Goal: Task Accomplishment & Management: Use online tool/utility

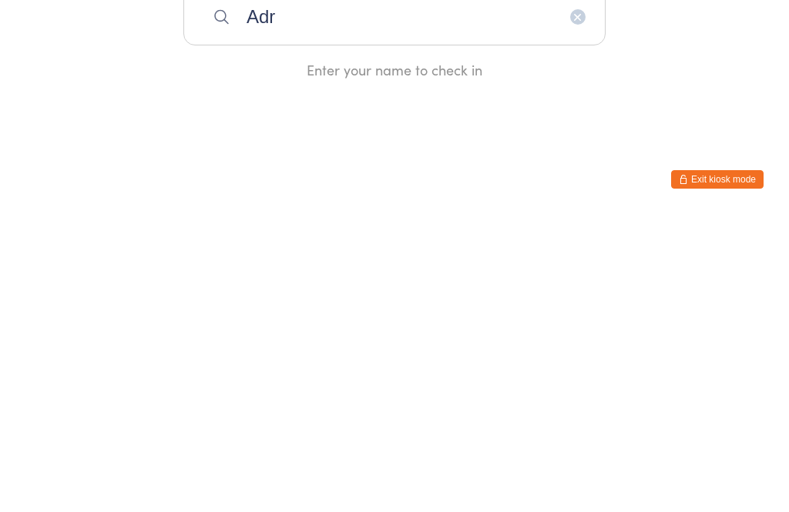
type input "Adri"
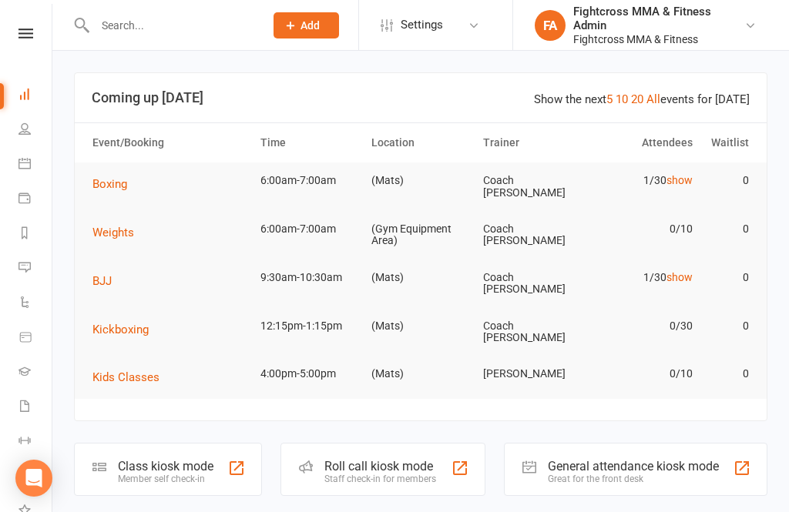
click at [721, 449] on div "General attendance kiosk mode Great for the front desk" at bounding box center [635, 469] width 263 height 53
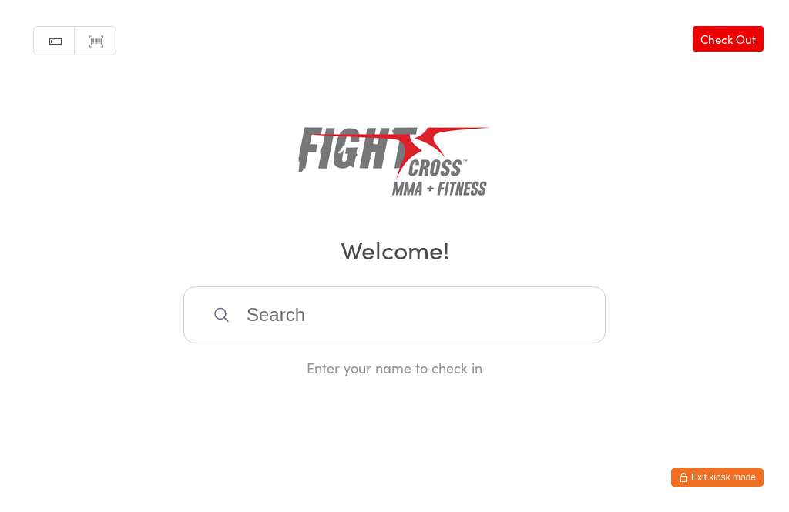
click at [240, 328] on input "search" at bounding box center [394, 315] width 422 height 57
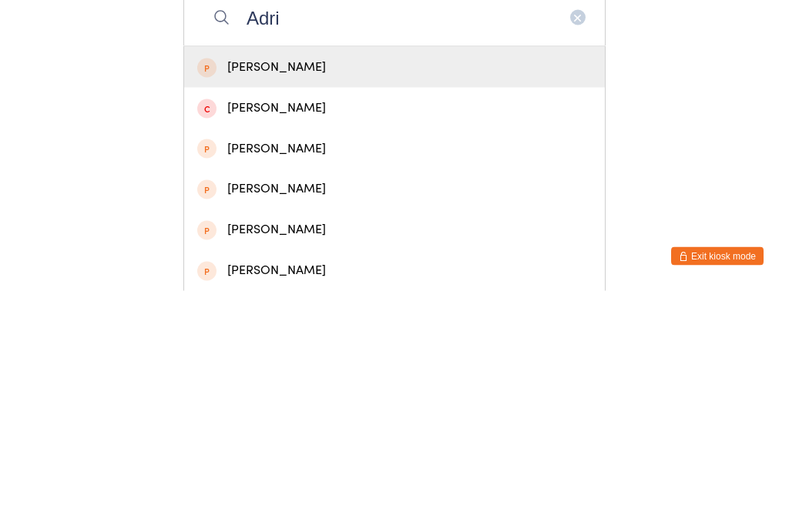
scroll to position [116, 0]
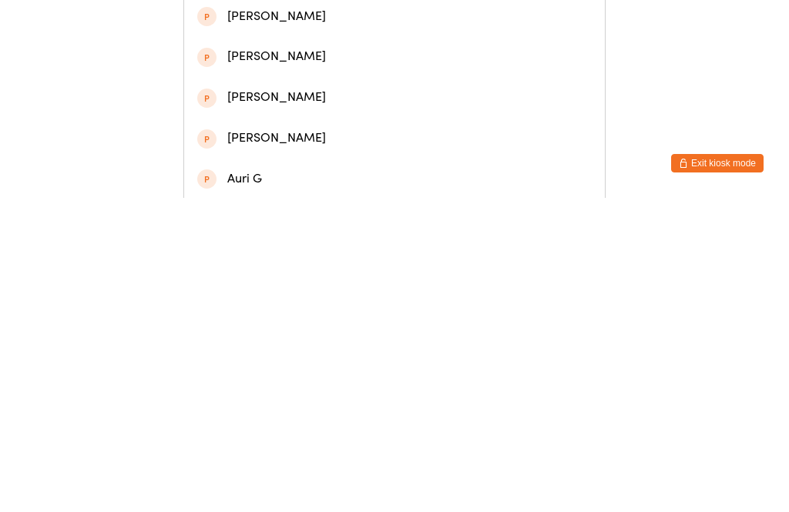
type input "Adri"
click at [230, 360] on div "[PERSON_NAME]" at bounding box center [394, 370] width 394 height 21
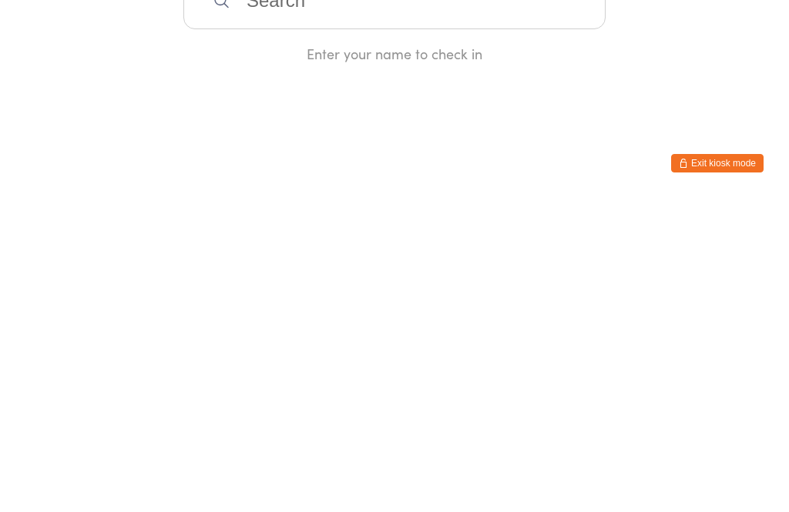
scroll to position [0, 0]
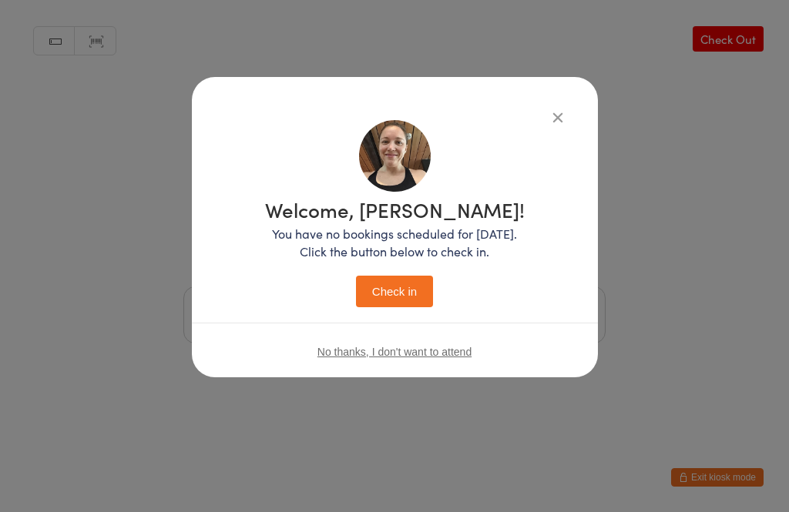
click at [402, 297] on button "Check in" at bounding box center [394, 292] width 77 height 32
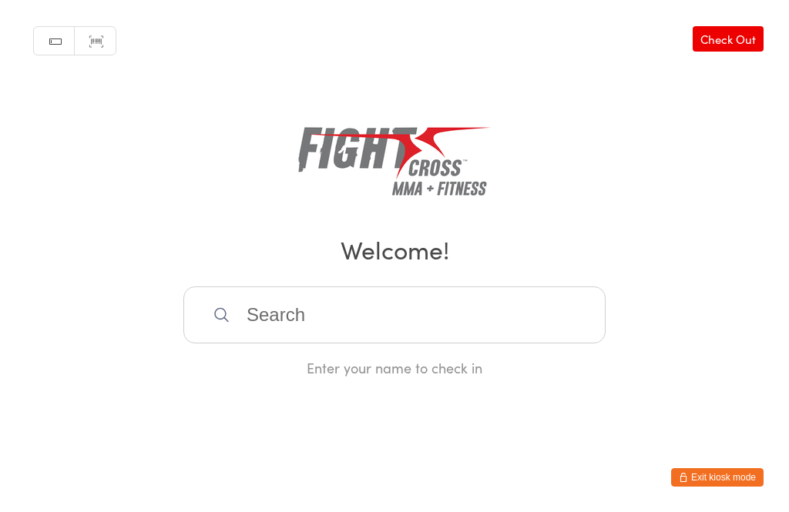
click at [311, 303] on input "search" at bounding box center [394, 315] width 422 height 57
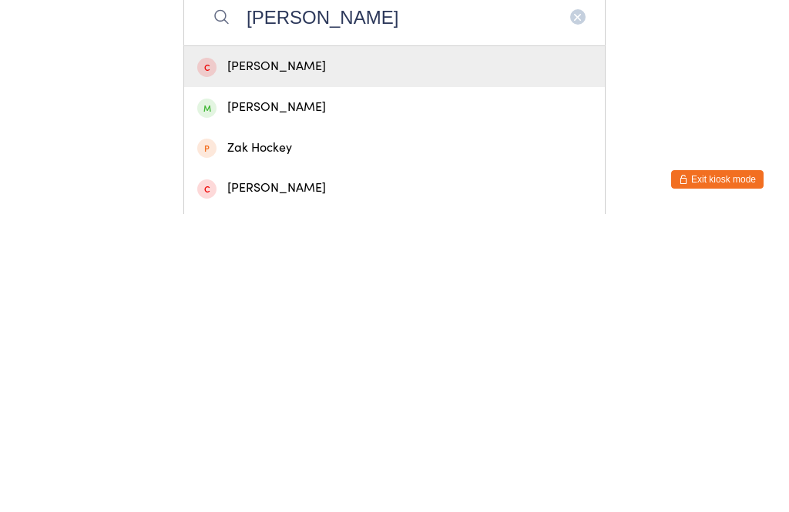
type input "Hickey"
click at [302, 395] on div "[PERSON_NAME]" at bounding box center [394, 405] width 394 height 21
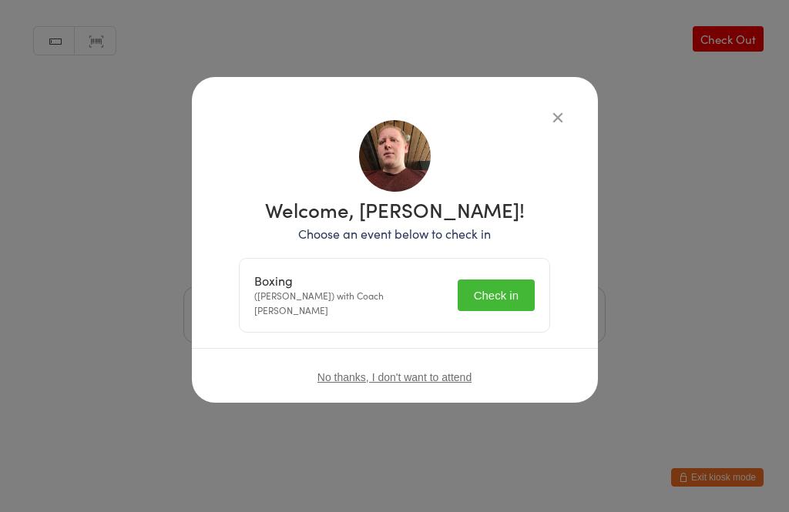
click at [502, 287] on button "Check in" at bounding box center [495, 296] width 77 height 32
